Goal: Transaction & Acquisition: Obtain resource

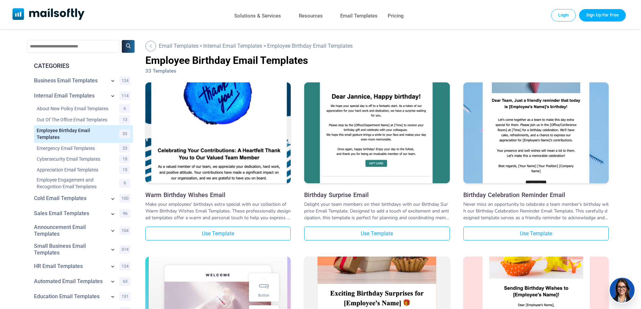
click at [369, 144] on img at bounding box center [376, 110] width 145 height 225
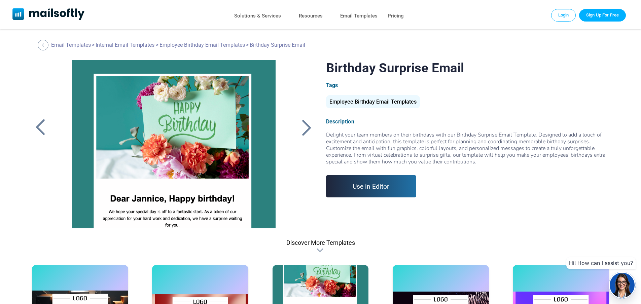
click at [361, 183] on link "Use in Editor" at bounding box center [371, 186] width 91 height 22
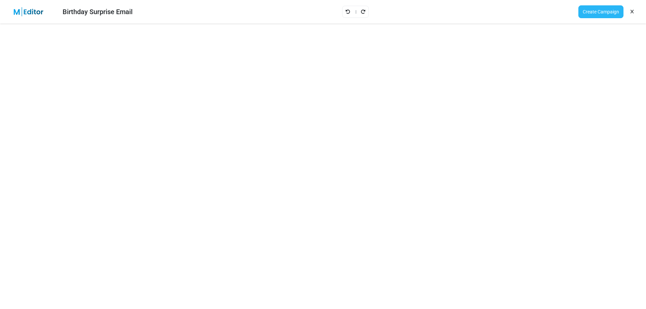
click at [587, 14] on link "Create Campaign" at bounding box center [601, 11] width 45 height 13
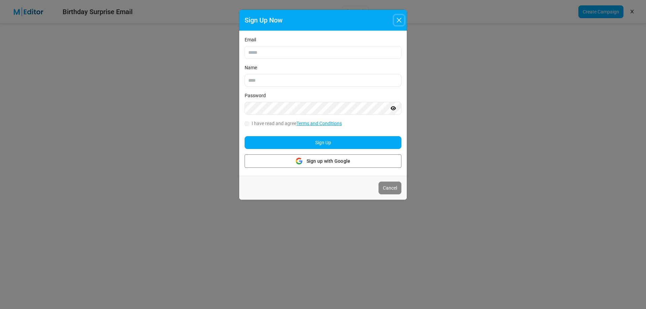
click at [399, 20] on button "Close" at bounding box center [399, 20] width 10 height 10
